Goal: Transaction & Acquisition: Purchase product/service

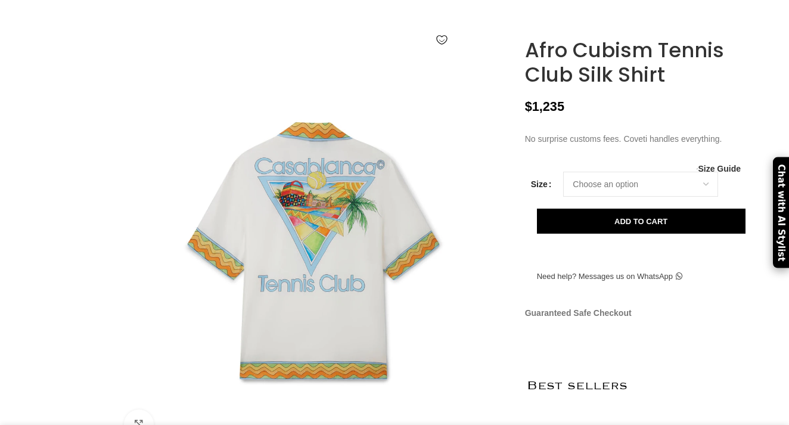
scroll to position [165, 0]
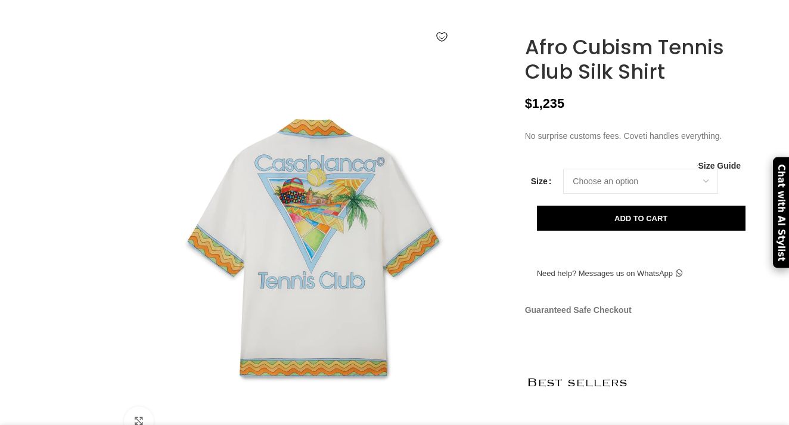
click at [440, 253] on img at bounding box center [312, 247] width 395 height 395
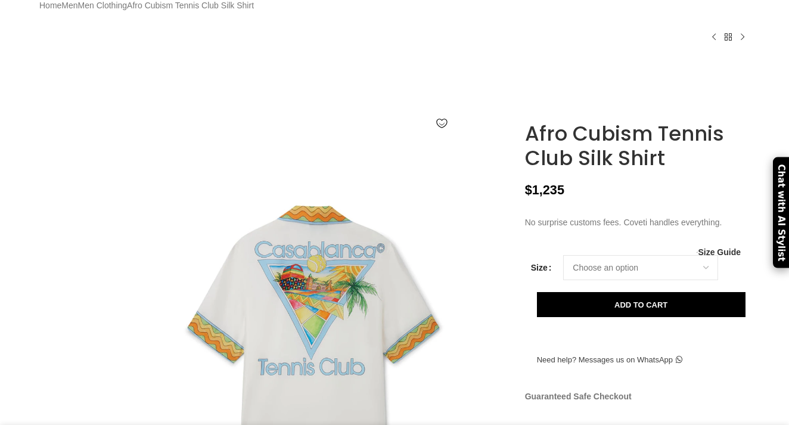
scroll to position [0, 251]
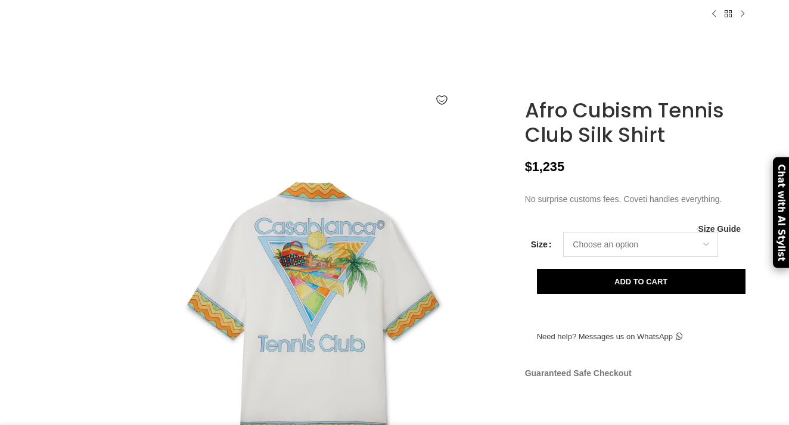
select select "14-uk"
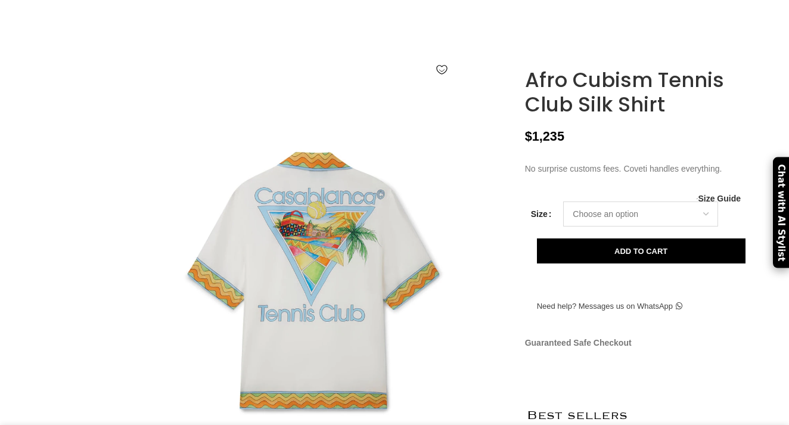
scroll to position [134, 0]
